Goal: Task Accomplishment & Management: Manage account settings

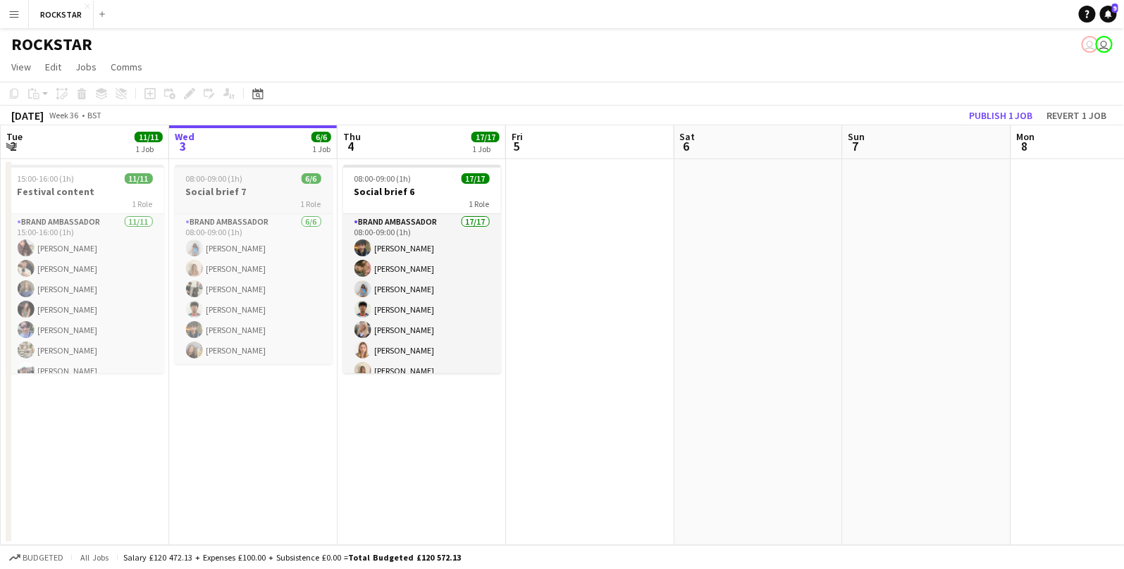
click at [256, 198] on div "1 Role" at bounding box center [254, 203] width 158 height 11
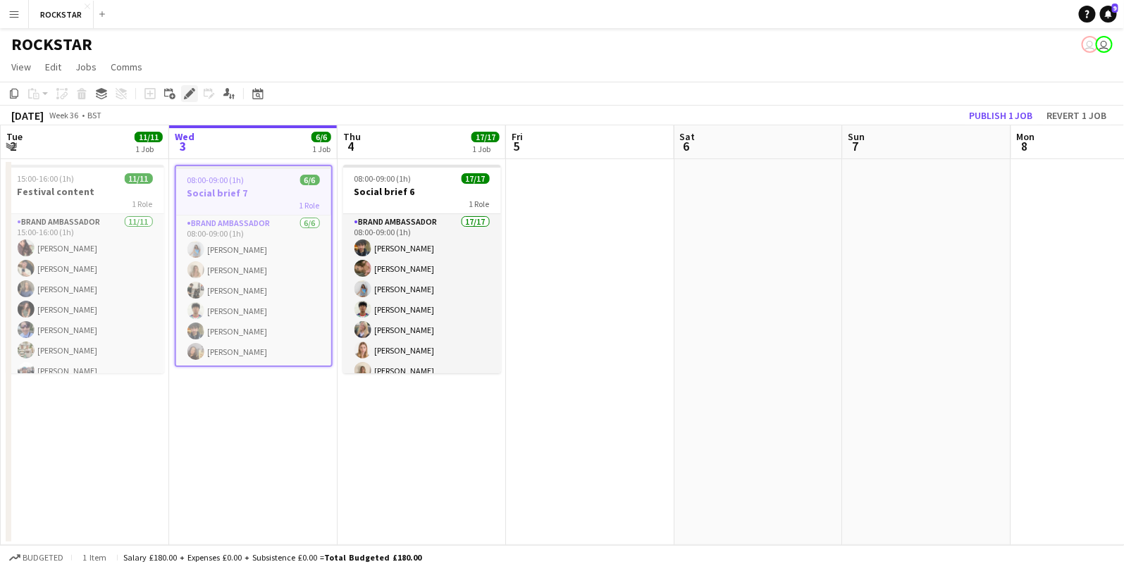
click at [191, 93] on icon at bounding box center [189, 94] width 8 height 8
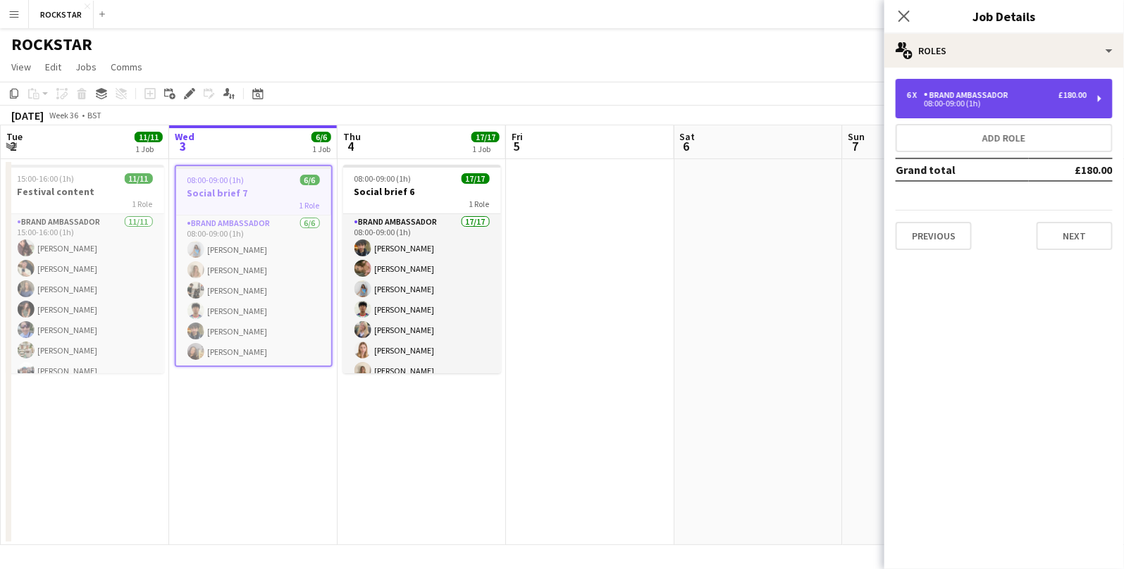
click at [990, 99] on div "Brand Ambassador" at bounding box center [968, 95] width 90 height 10
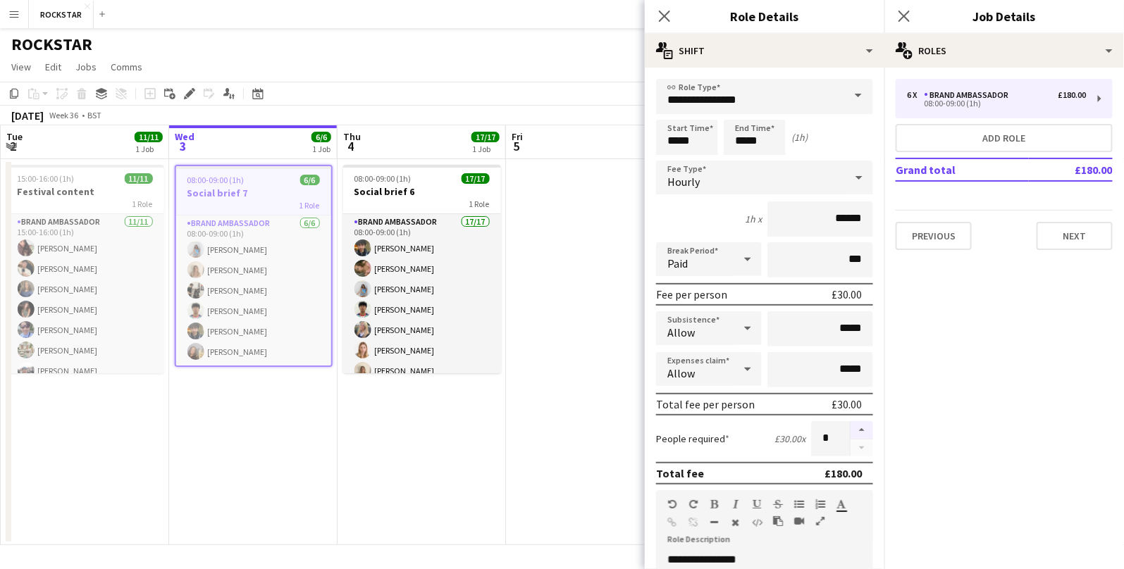
click at [861, 429] on button "button" at bounding box center [861, 430] width 23 height 18
type input "*"
click at [907, 6] on div "Close pop-in" at bounding box center [903, 16] width 39 height 32
click at [907, 15] on icon "Close pop-in" at bounding box center [903, 15] width 13 height 13
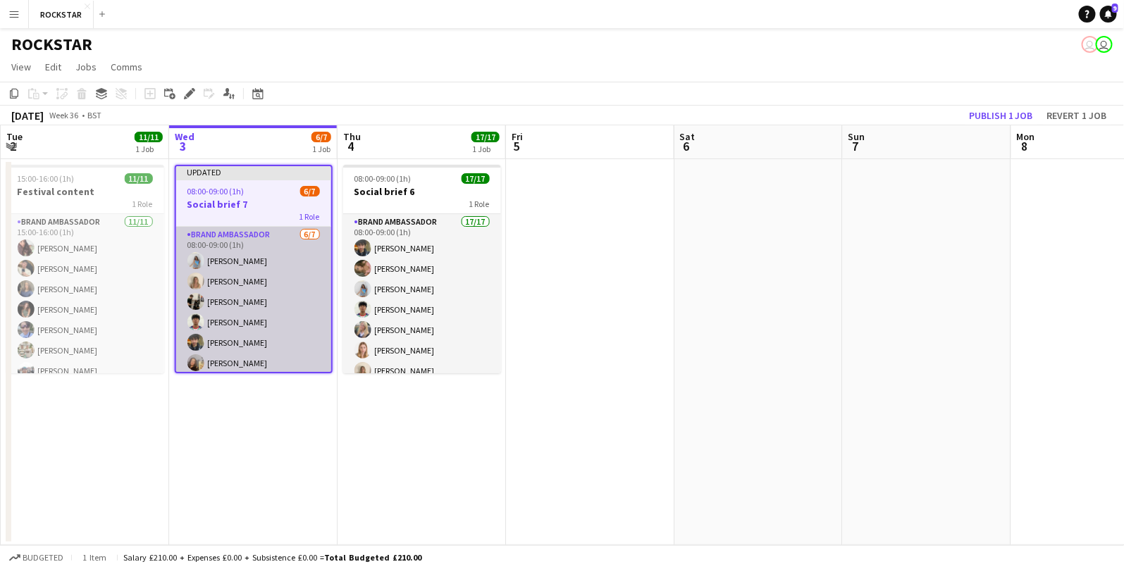
click at [250, 306] on app-card-role "Brand Ambassador [DATE] 08:00-09:00 (1h) [PERSON_NAME] [PERSON_NAME] [PERSON_NA…" at bounding box center [253, 312] width 155 height 170
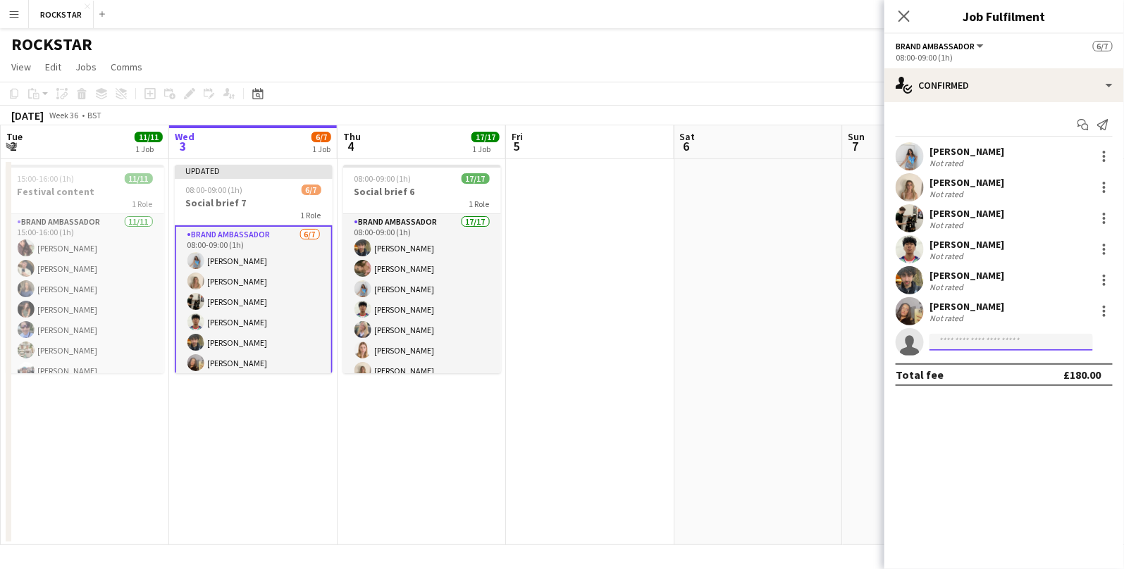
click at [965, 342] on input at bounding box center [1010, 342] width 163 height 17
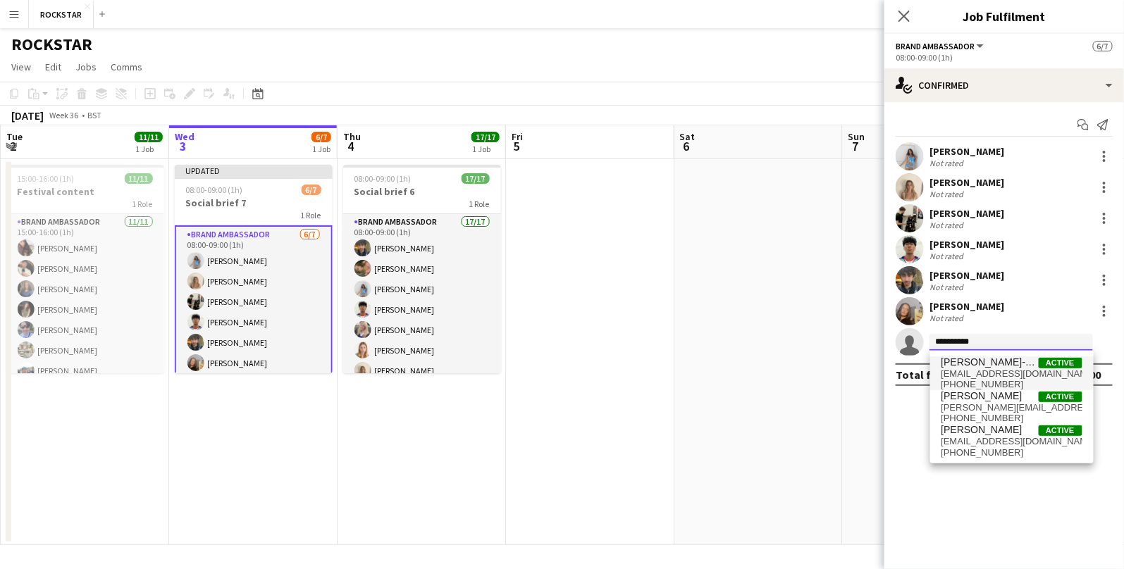
type input "**********"
click at [980, 363] on span "[PERSON_NAME]-Day" at bounding box center [989, 362] width 97 height 12
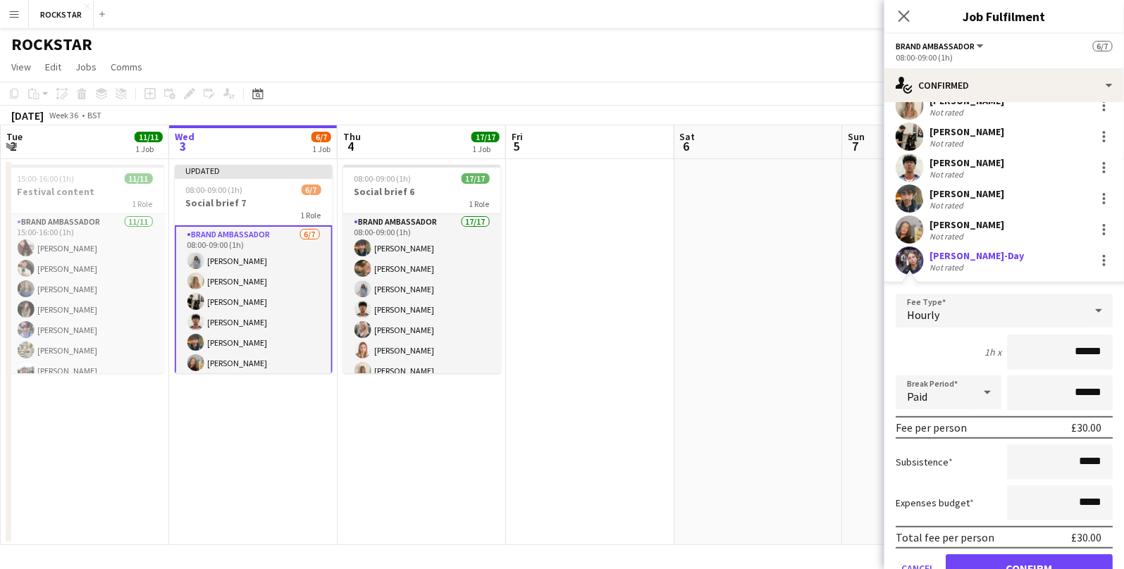
scroll to position [145, 0]
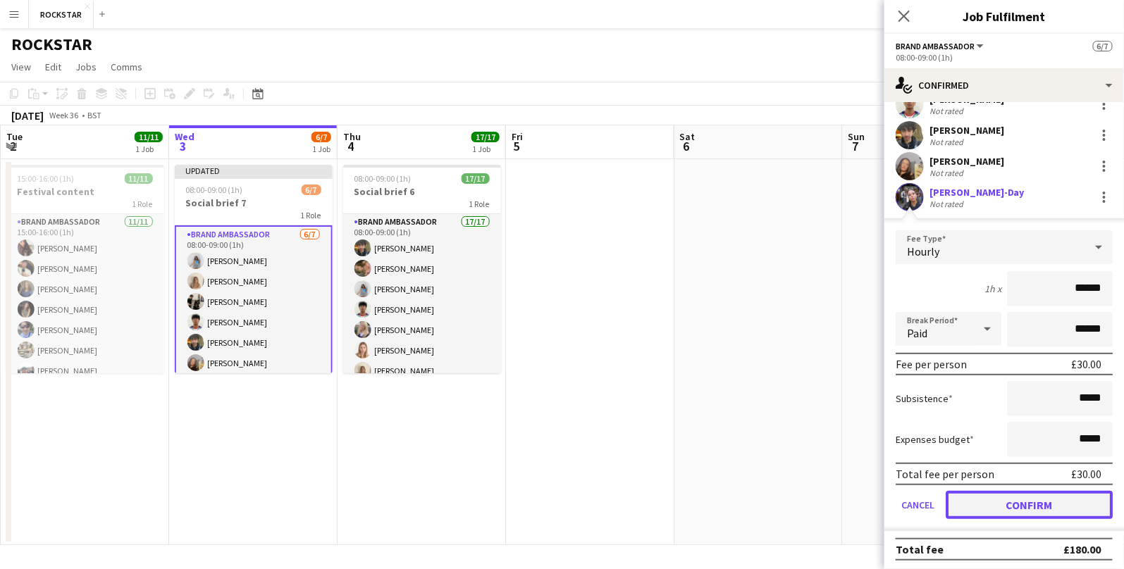
click at [1002, 511] on button "Confirm" at bounding box center [1028, 505] width 167 height 28
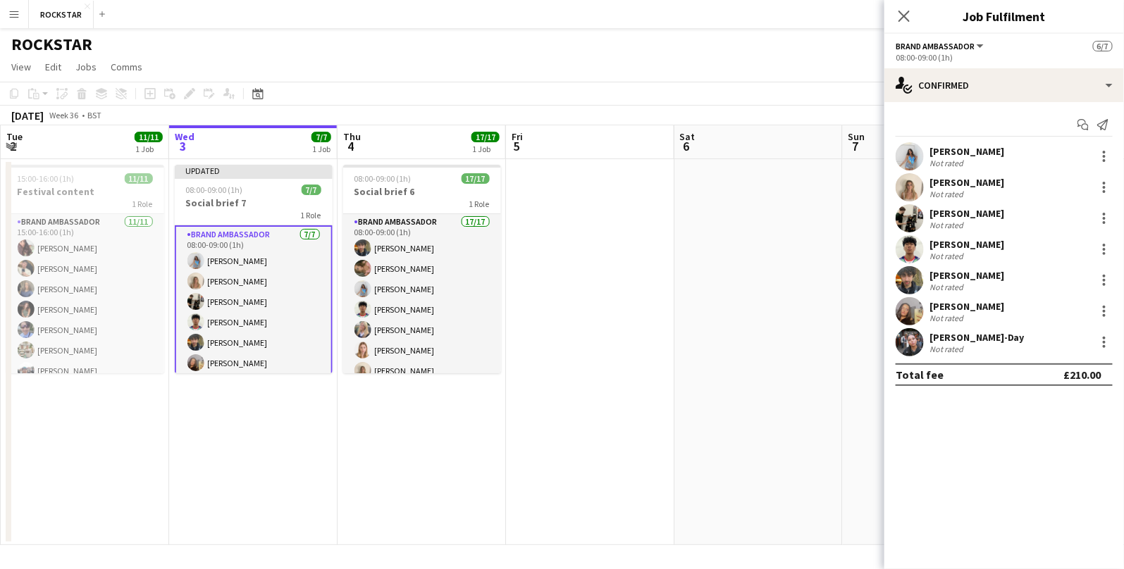
scroll to position [0, 0]
click at [907, 14] on icon "Close pop-in" at bounding box center [903, 15] width 13 height 13
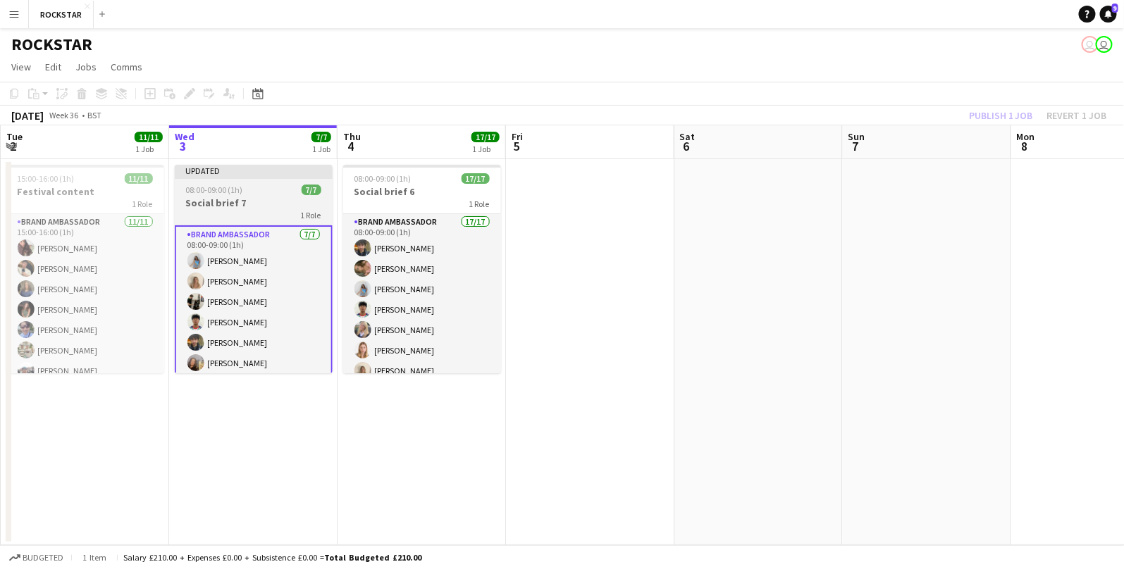
click at [280, 206] on h3 "Social brief 7" at bounding box center [254, 203] width 158 height 13
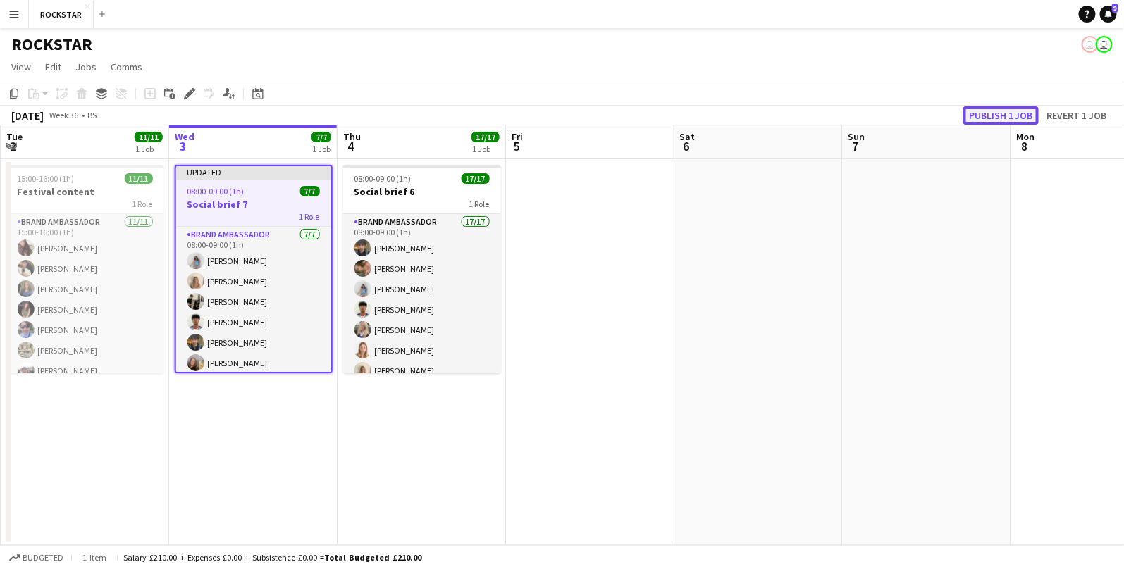
click at [978, 112] on button "Publish 1 job" at bounding box center [1000, 115] width 75 height 18
